Goal: Obtain resource: Download file/media

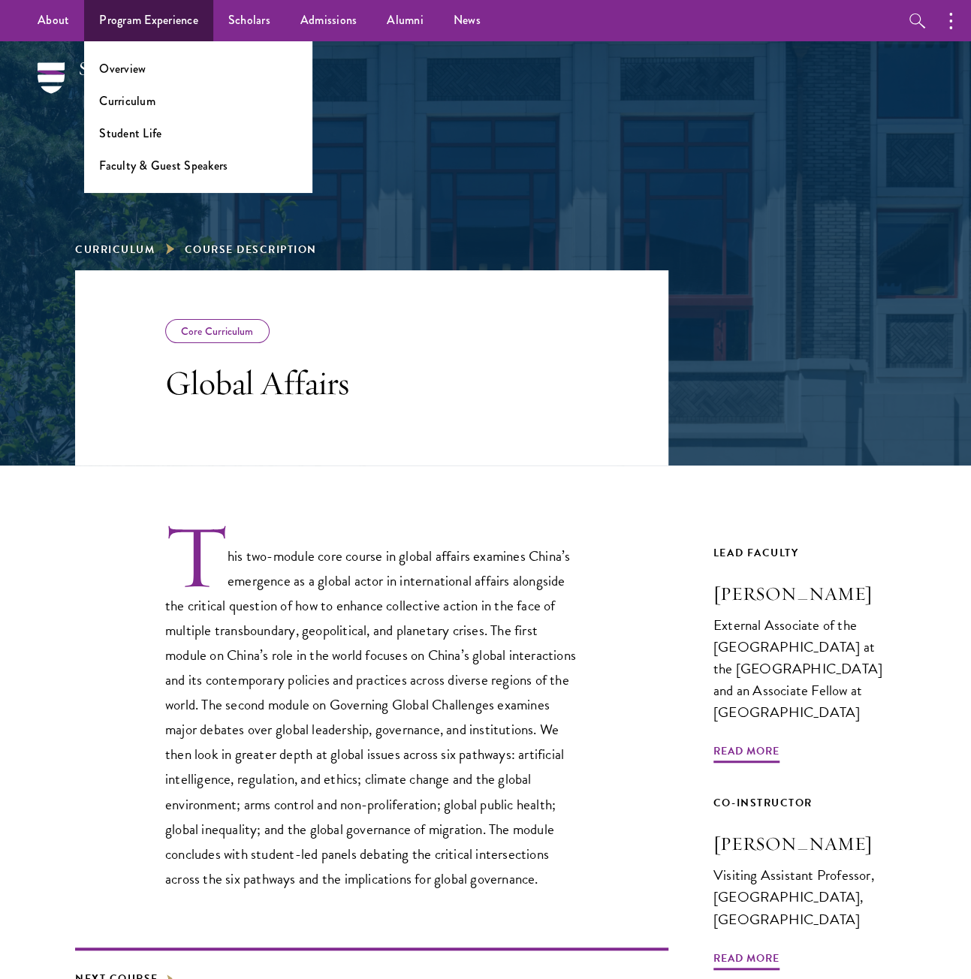
click at [167, 67] on li "Overview" at bounding box center [198, 68] width 198 height 17
click at [146, 68] on li "Overview" at bounding box center [198, 68] width 198 height 17
click at [125, 62] on link "Overview" at bounding box center [122, 68] width 47 height 17
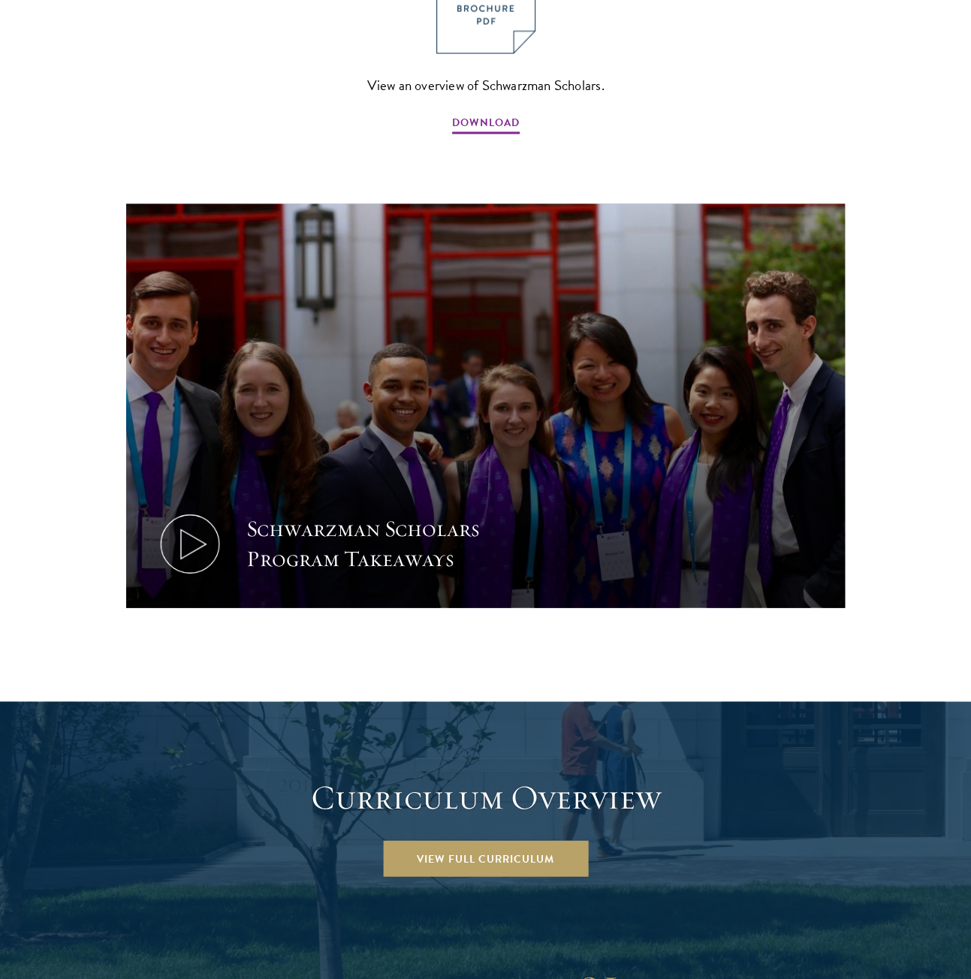
scroll to position [976, 0]
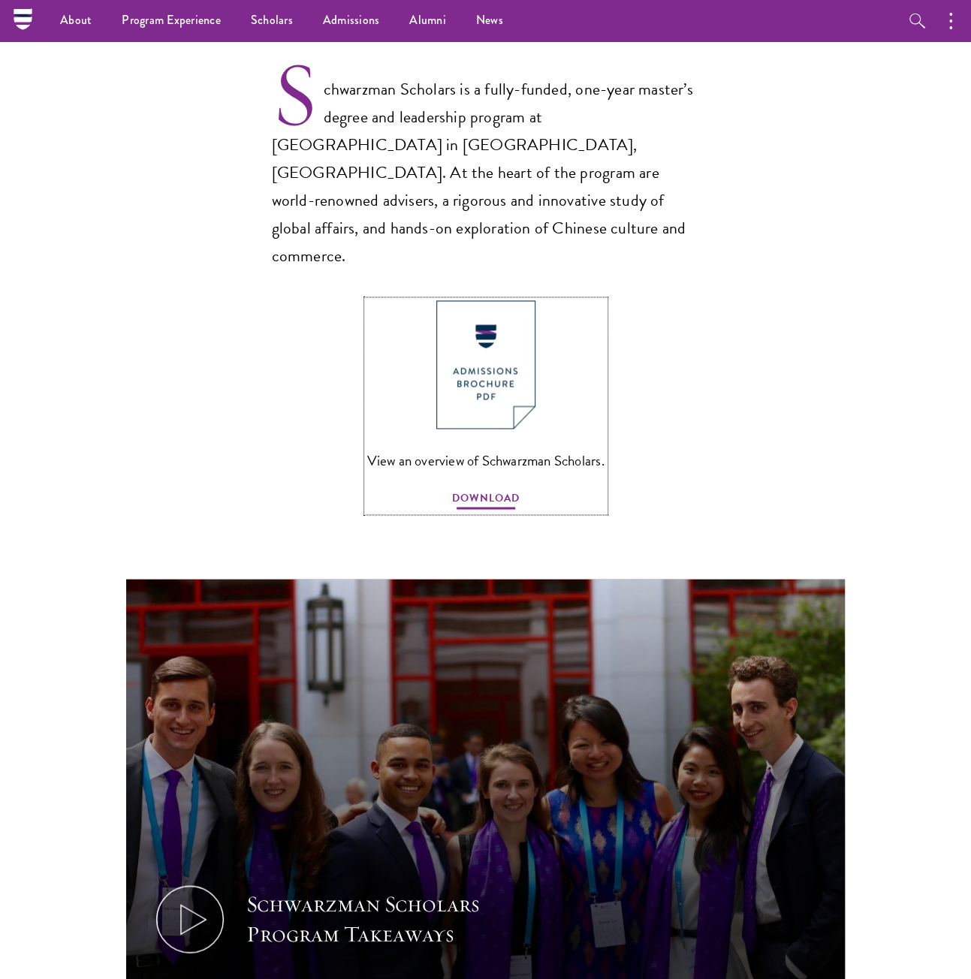
click at [490, 488] on span "DOWNLOAD" at bounding box center [486, 499] width 68 height 23
